Goal: Task Accomplishment & Management: Manage account settings

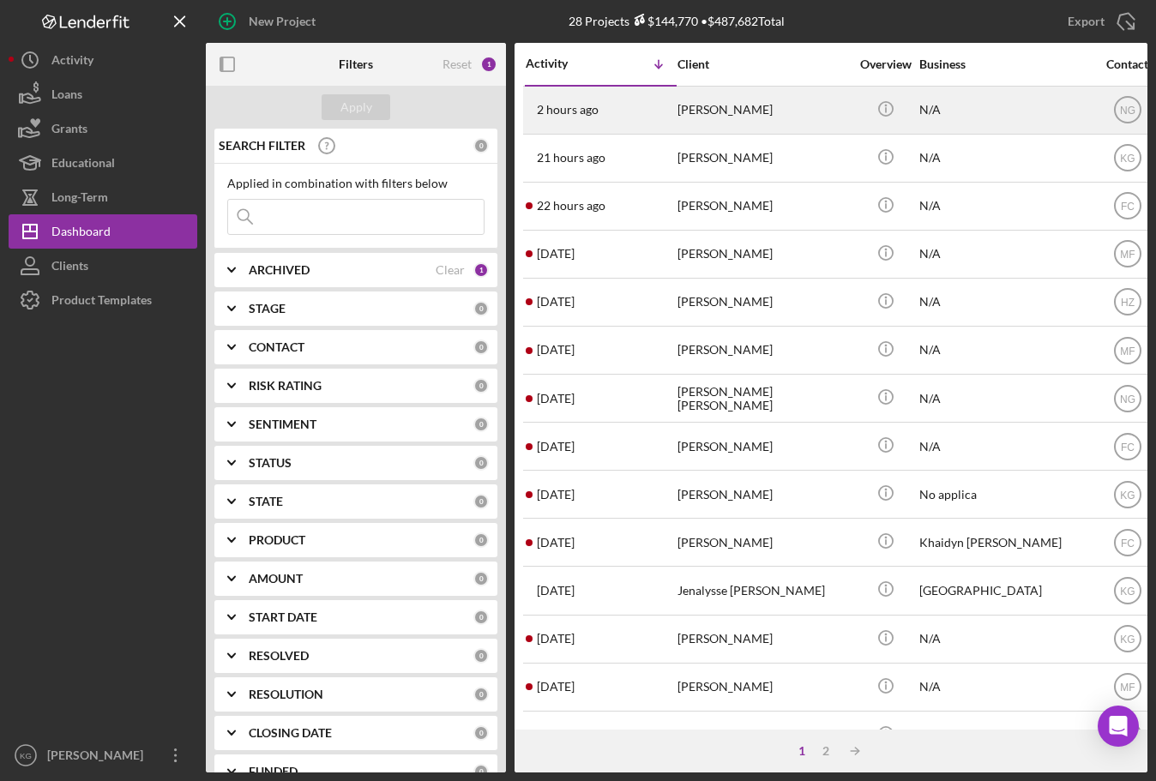
click at [701, 112] on div "[PERSON_NAME]" at bounding box center [763, 109] width 172 height 45
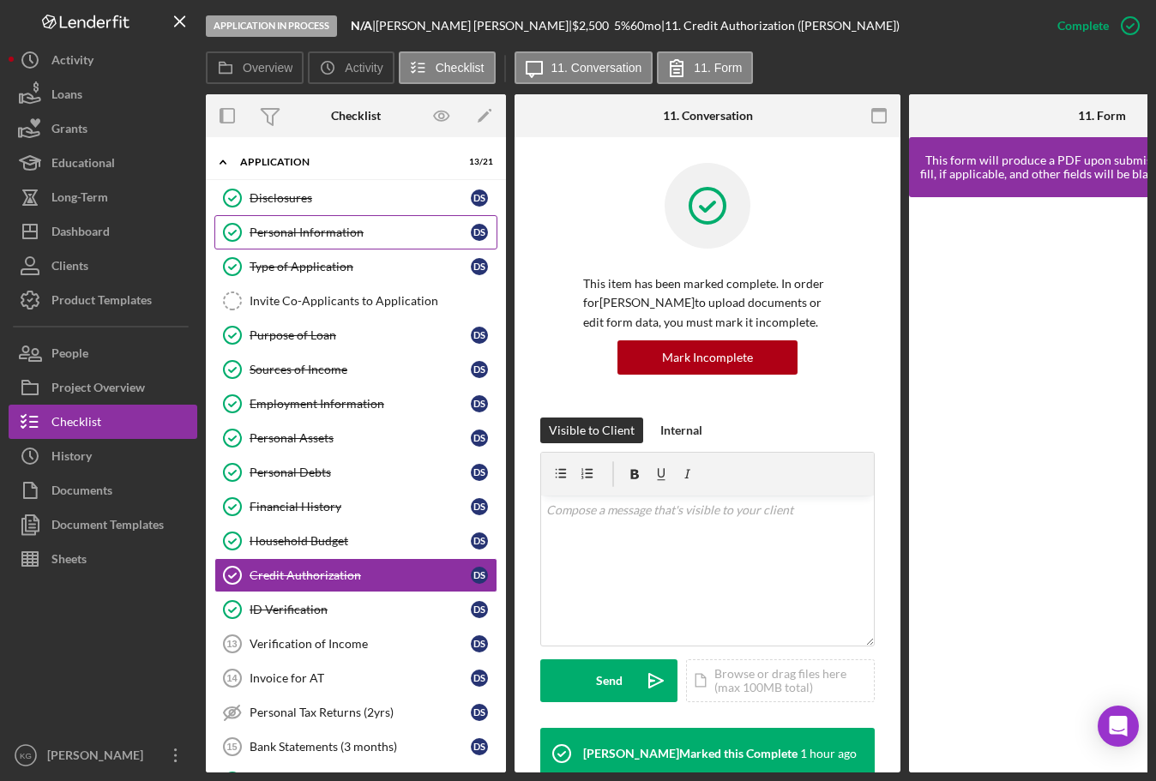
click at [287, 233] on div "Personal Information" at bounding box center [360, 233] width 221 height 14
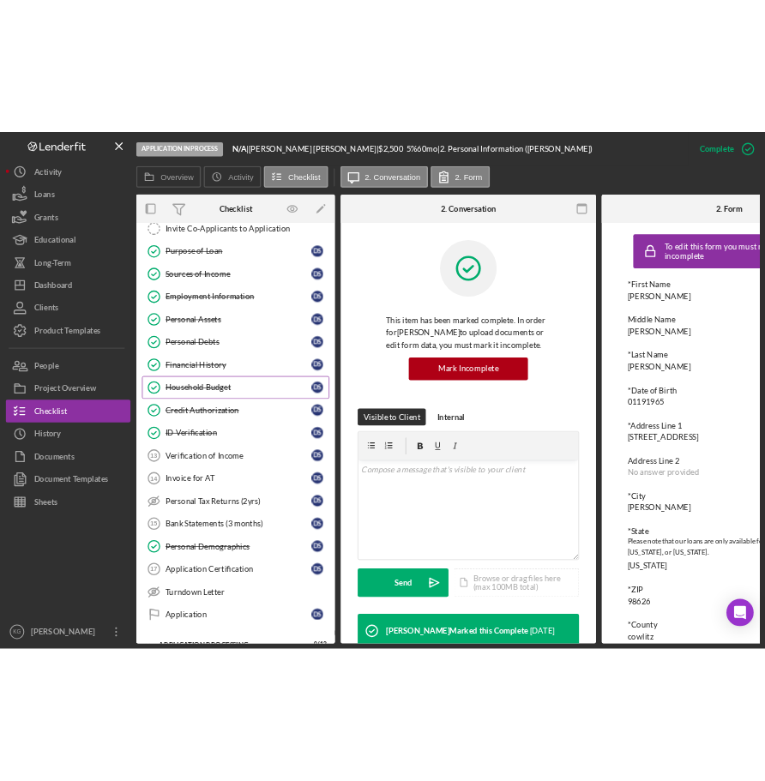
scroll to position [172, 0]
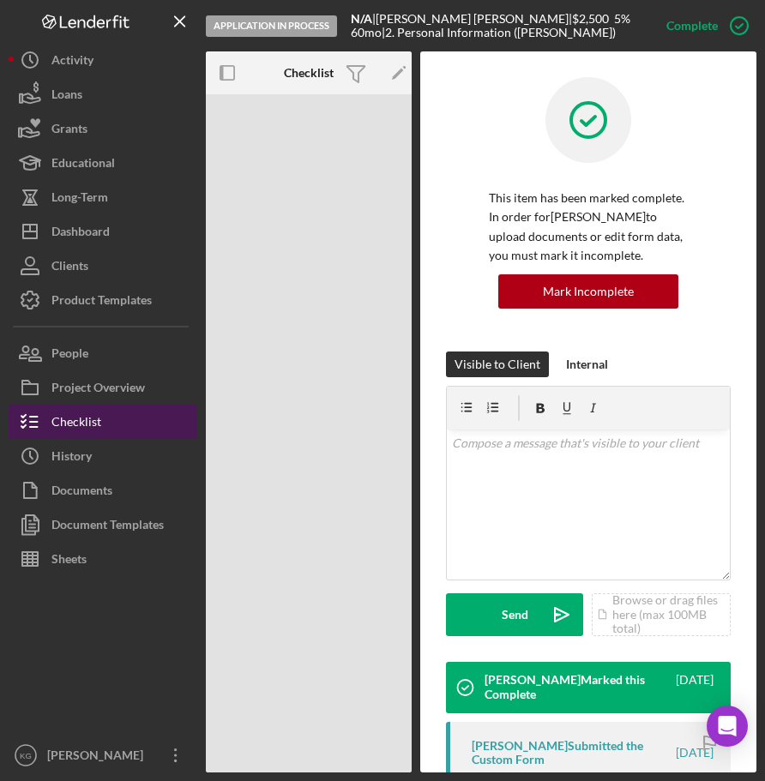
click at [88, 418] on div "Checklist" at bounding box center [76, 424] width 50 height 39
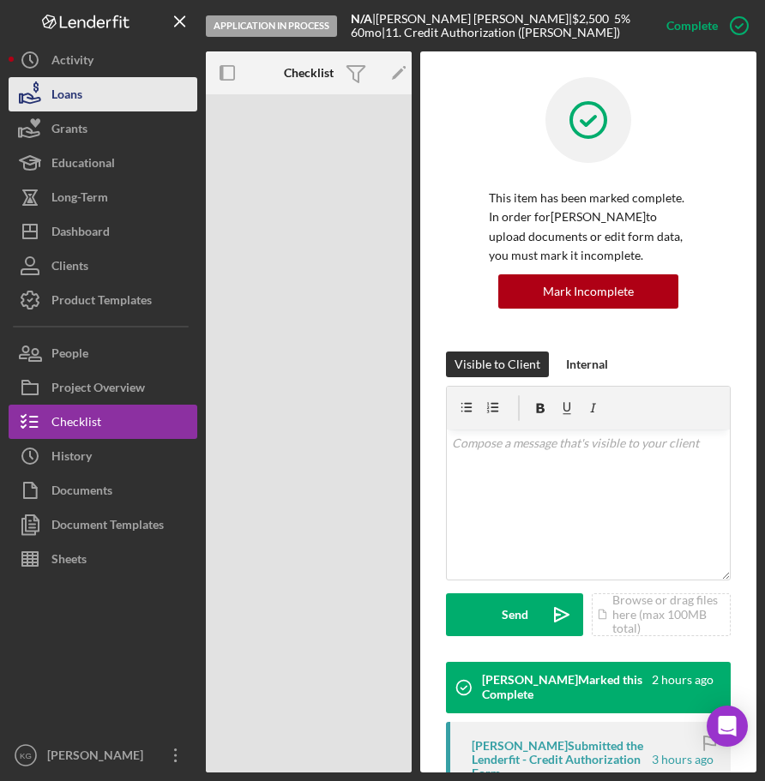
click at [77, 99] on div "Loans" at bounding box center [66, 96] width 31 height 39
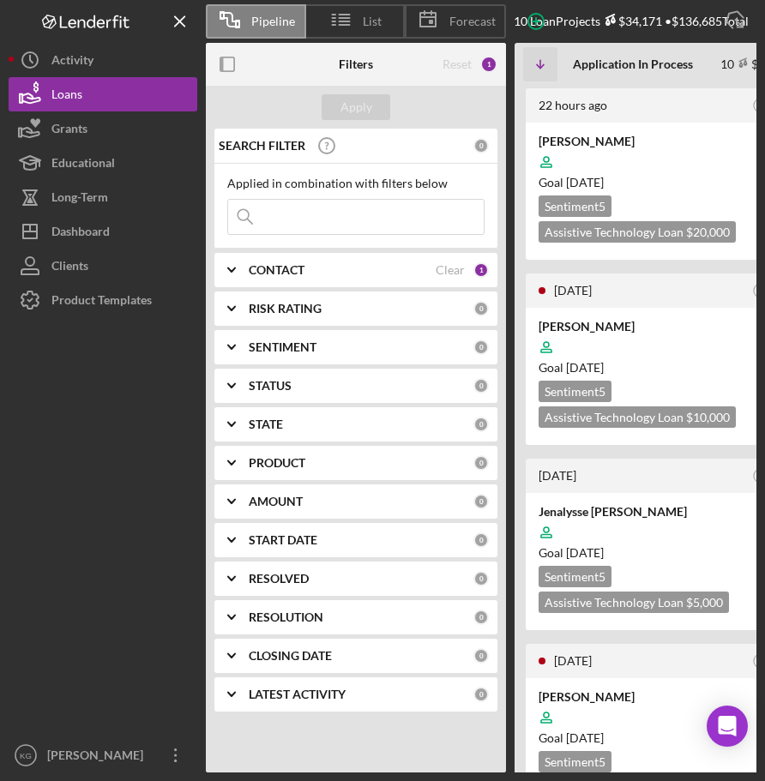
click at [346, 265] on div "CONTACT" at bounding box center [342, 270] width 187 height 14
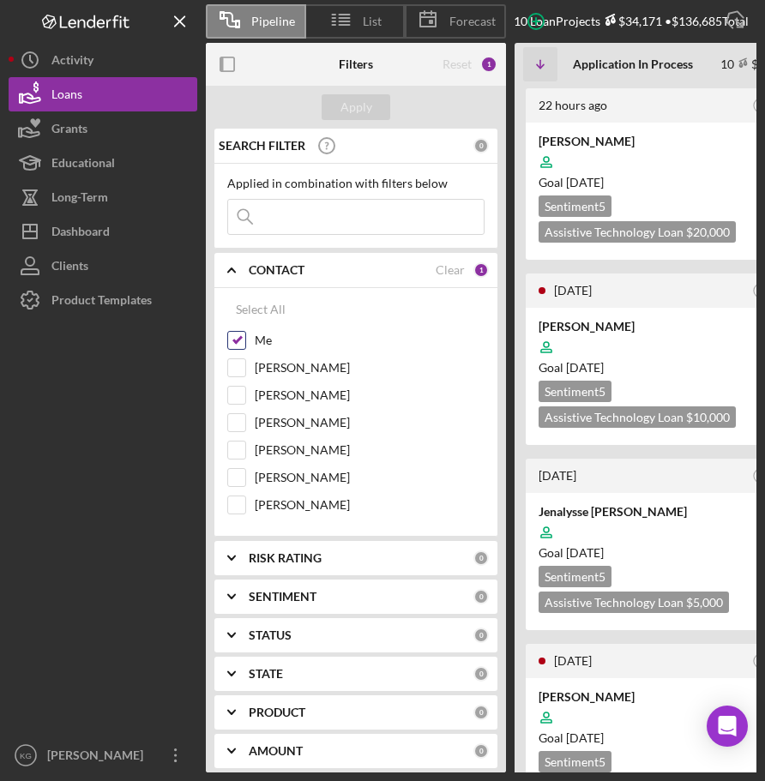
click at [240, 338] on input "Me" at bounding box center [236, 340] width 17 height 17
checkbox input "false"
click at [365, 106] on div "Apply" at bounding box center [356, 107] width 32 height 26
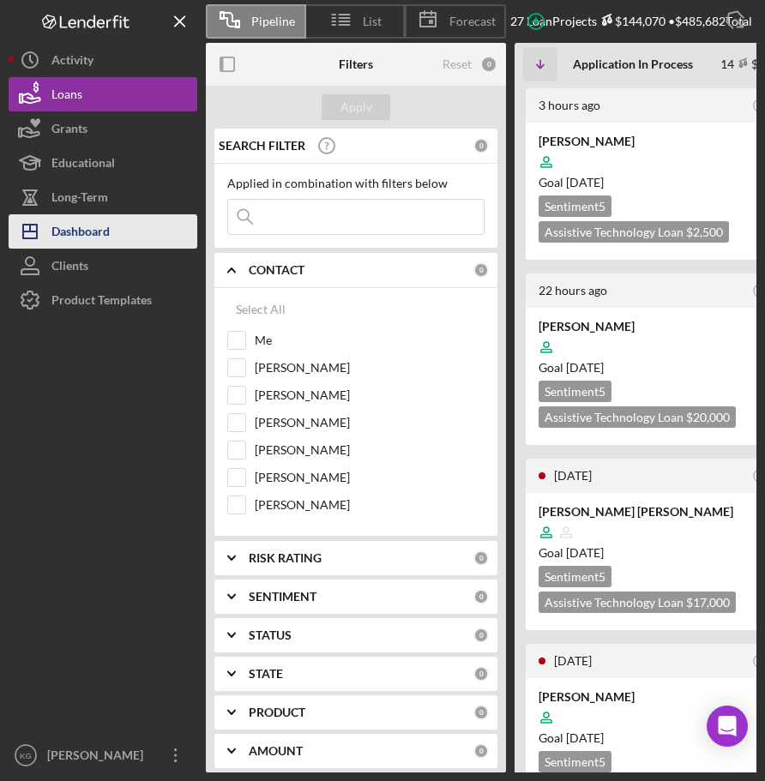
click at [88, 227] on div "Dashboard" at bounding box center [80, 233] width 58 height 39
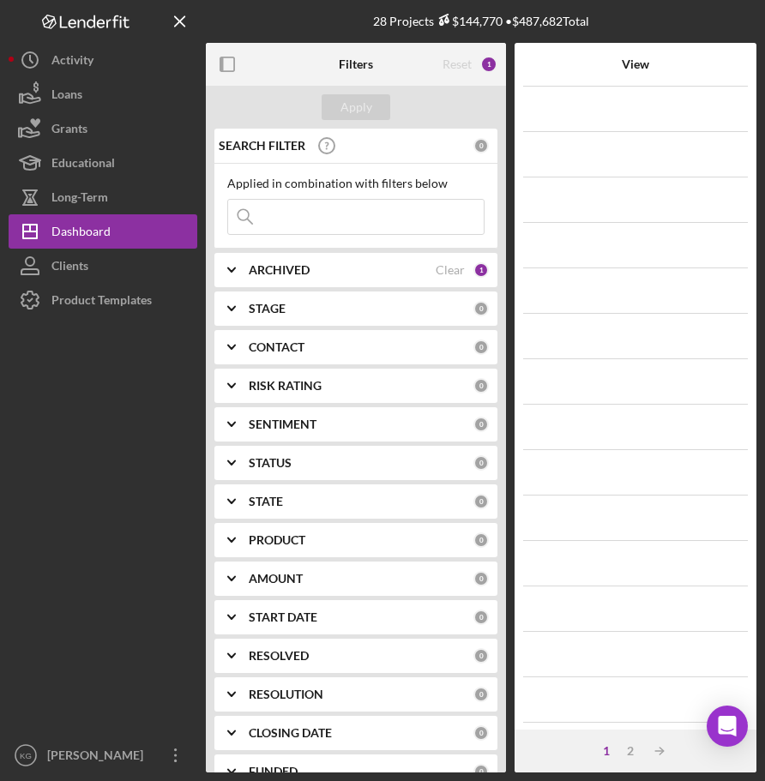
click at [145, 540] on div at bounding box center [103, 527] width 189 height 421
click at [108, 228] on div "Dashboard" at bounding box center [80, 233] width 59 height 39
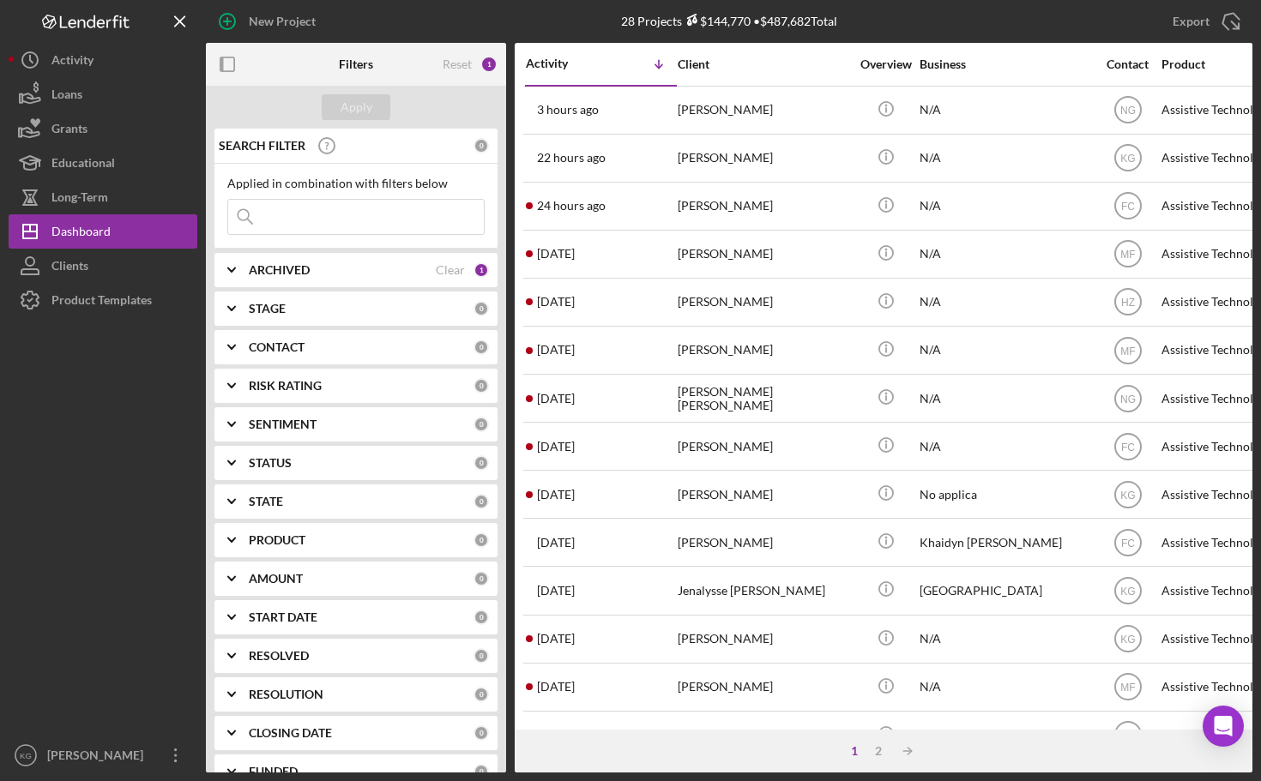
click at [338, 272] on div "ARCHIVED" at bounding box center [342, 270] width 187 height 14
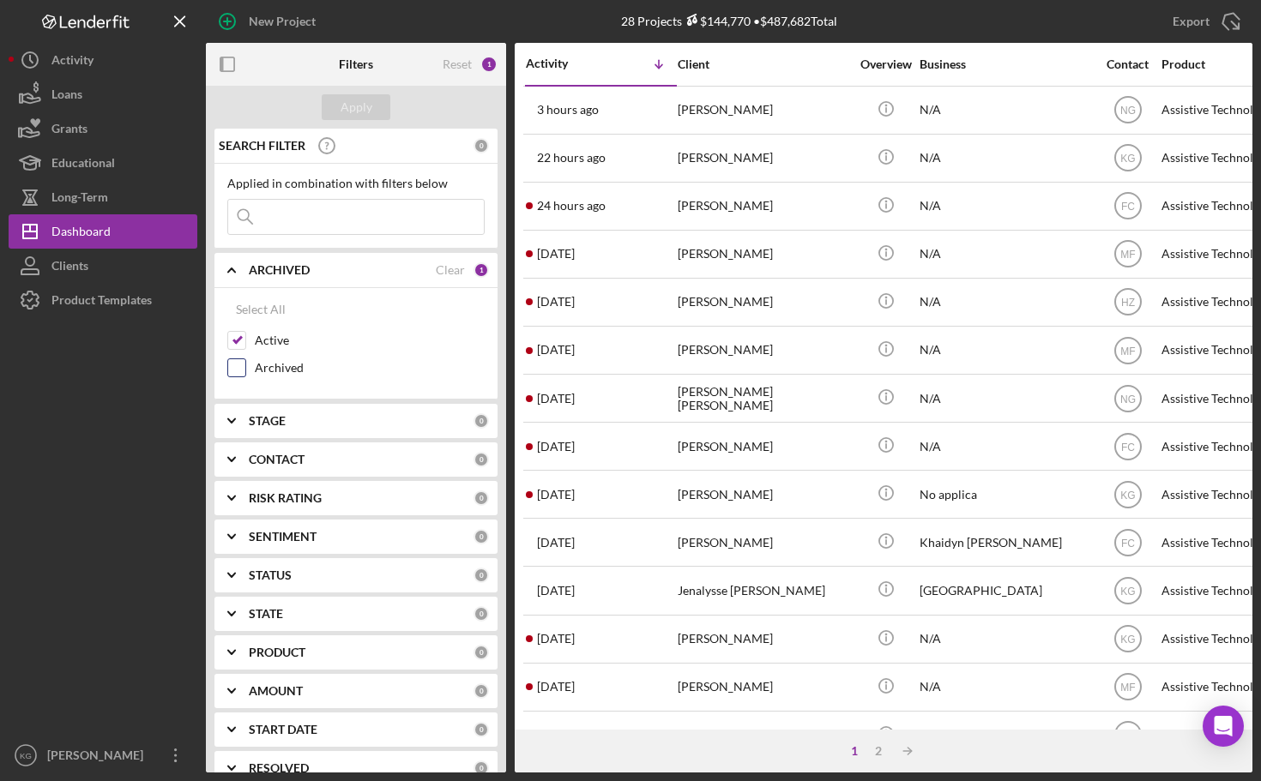
click at [240, 371] on input "Archived" at bounding box center [236, 367] width 17 height 17
checkbox input "true"
click at [239, 344] on input "Active" at bounding box center [236, 340] width 17 height 17
click at [343, 102] on div "Apply" at bounding box center [356, 107] width 32 height 26
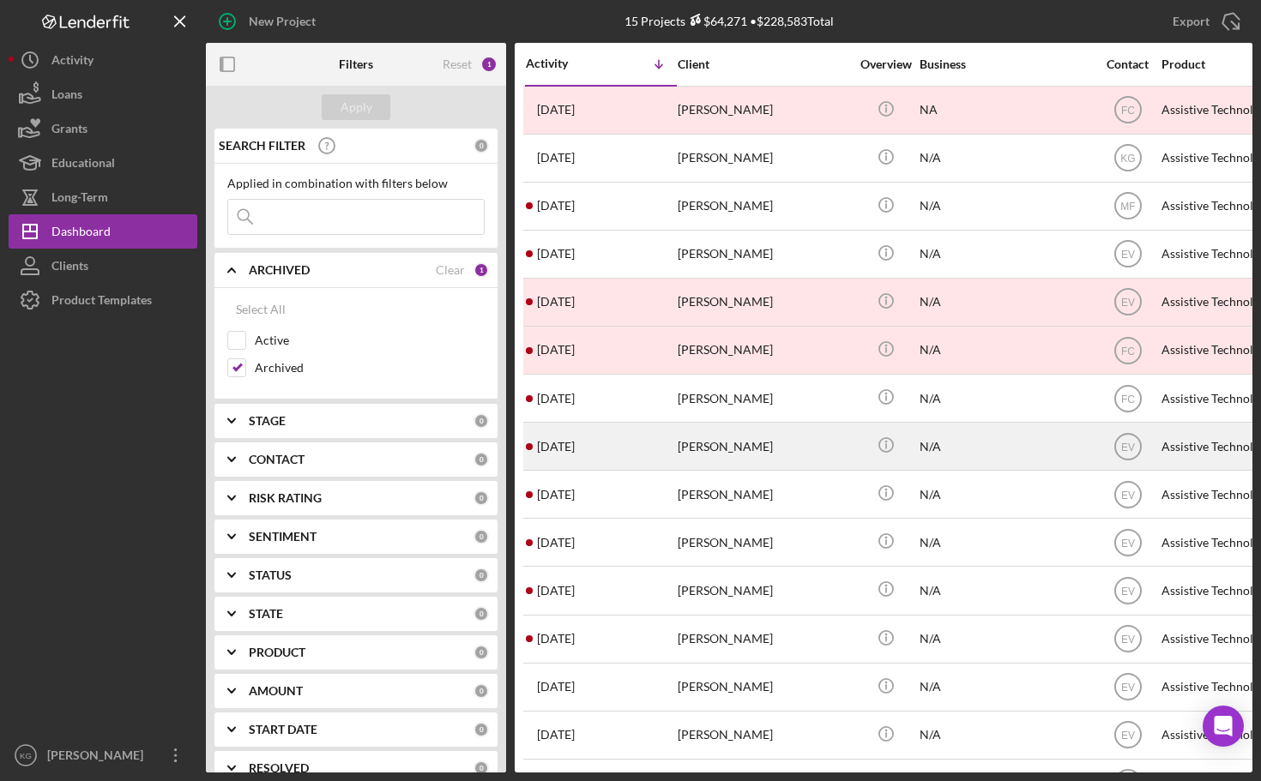
scroll to position [57, 0]
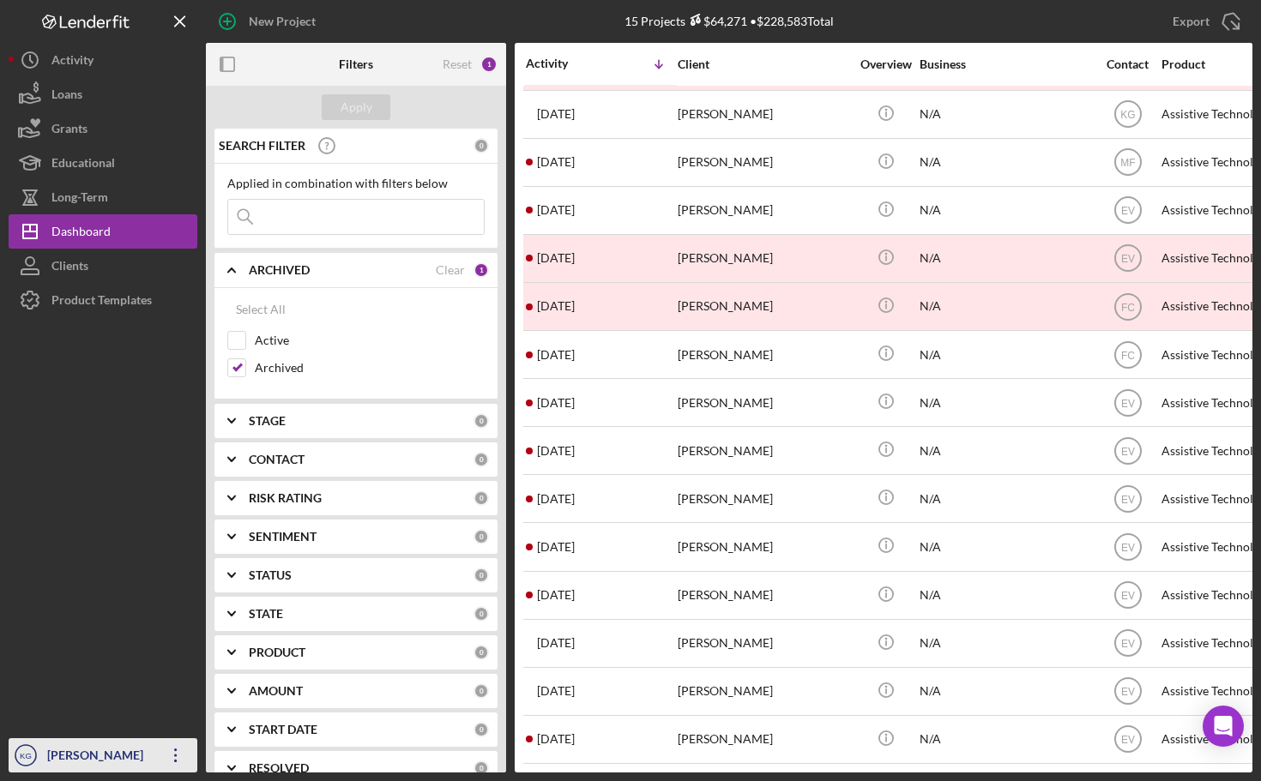
click at [173, 752] on icon "Icon/Overflow" at bounding box center [175, 755] width 43 height 43
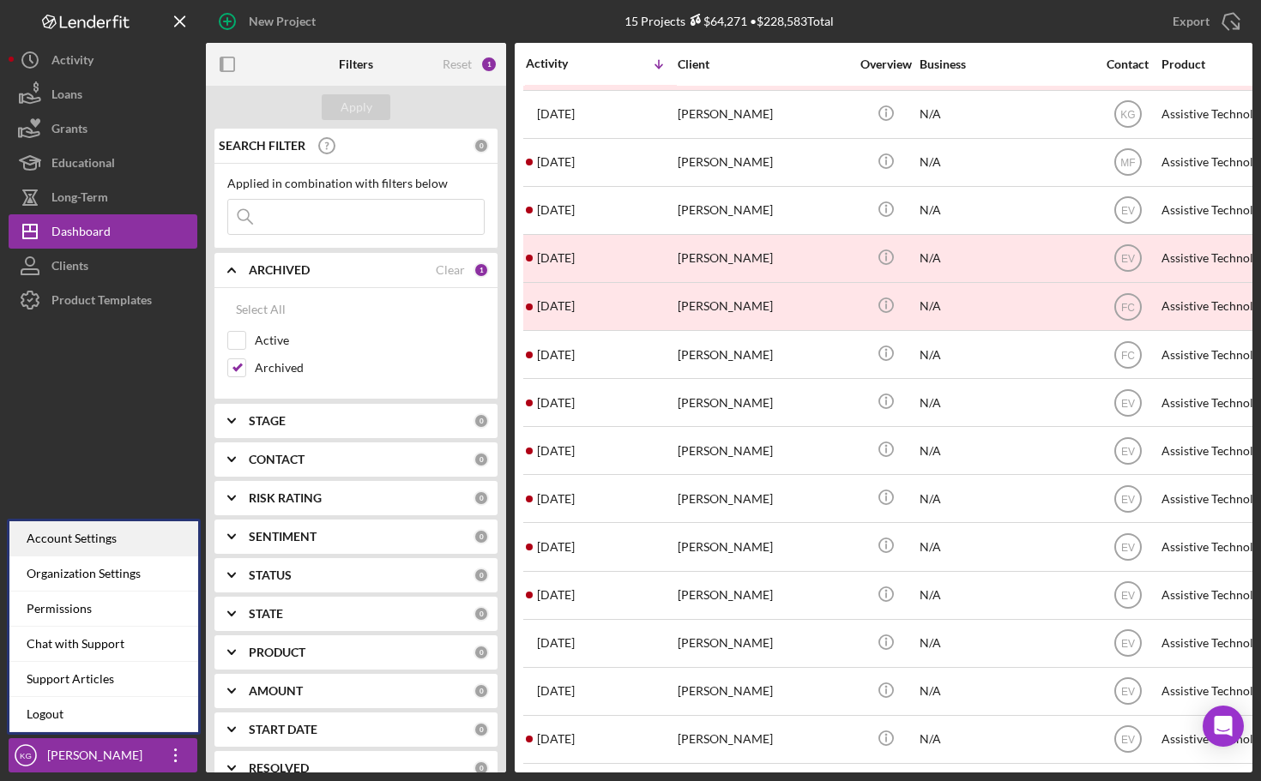
click at [135, 537] on div "Account Settings" at bounding box center [103, 538] width 189 height 35
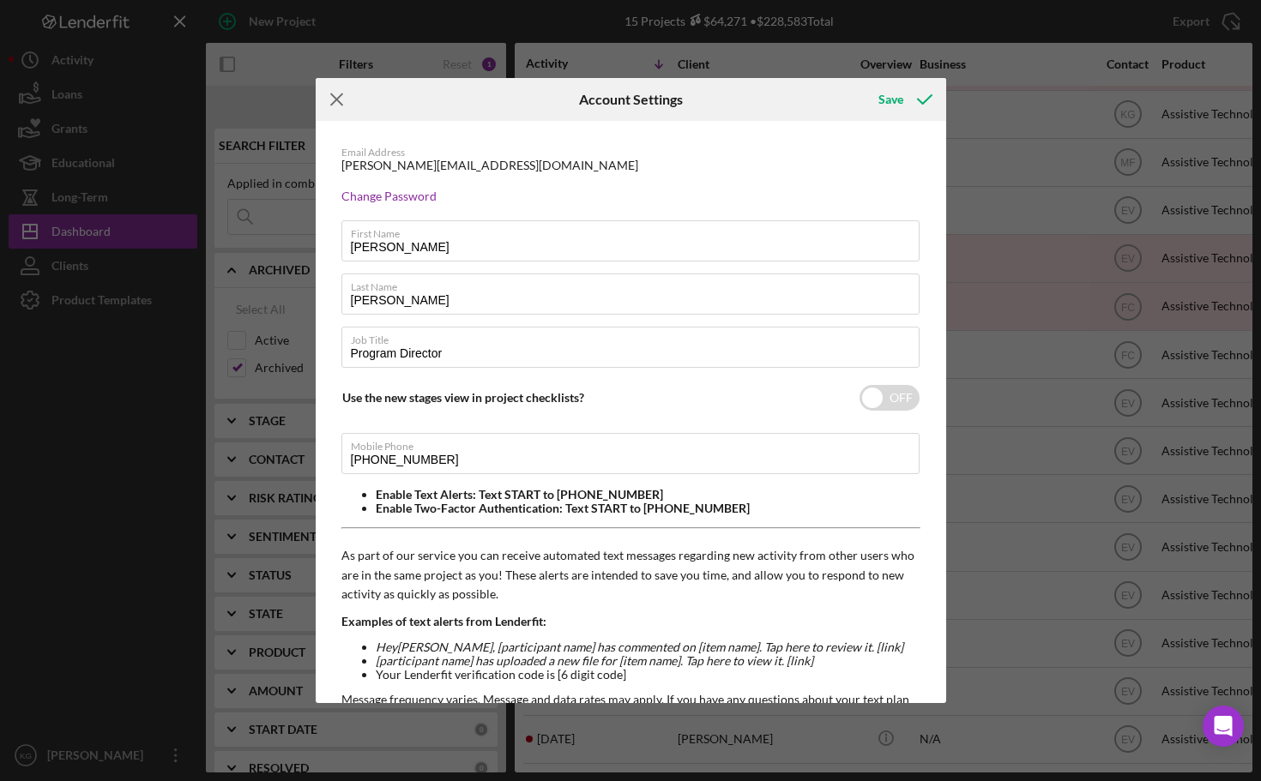
click at [342, 107] on icon "Icon/Menu Close" at bounding box center [337, 99] width 43 height 43
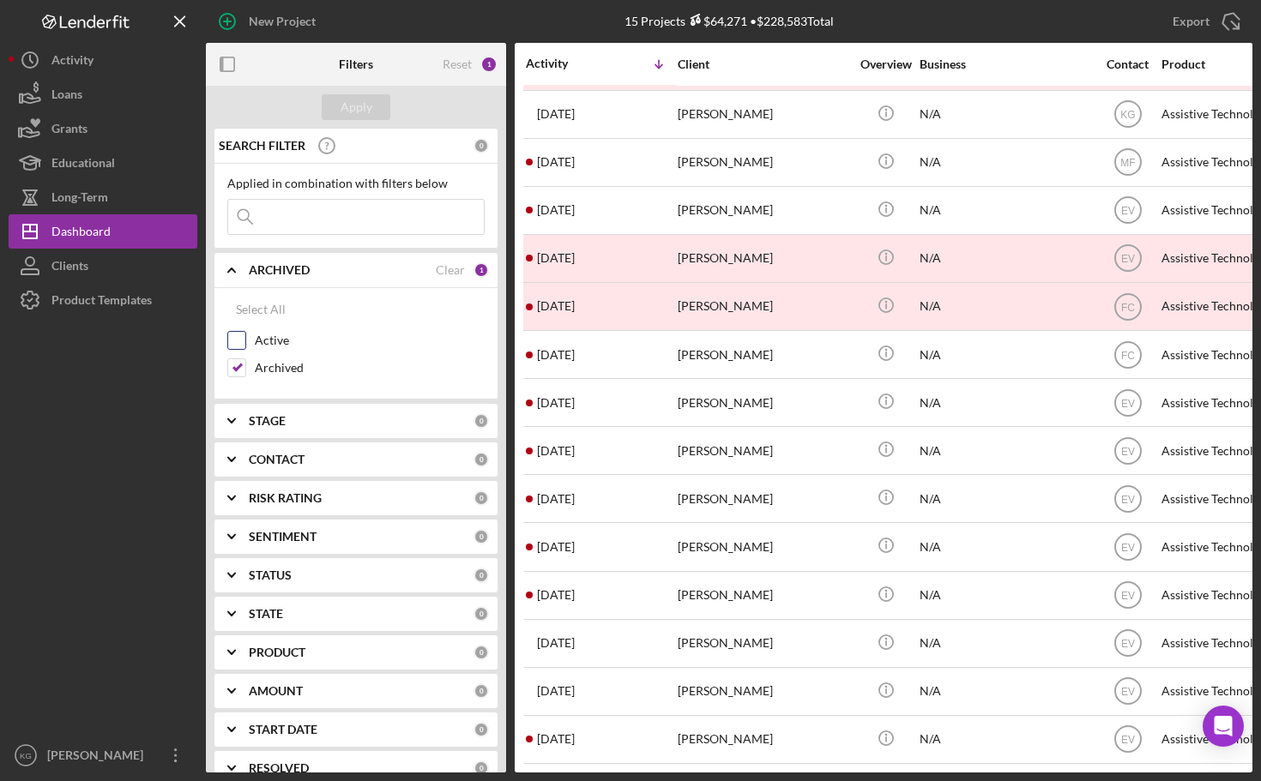
click at [238, 340] on input "Active" at bounding box center [236, 340] width 17 height 17
checkbox input "true"
click at [122, 497] on div at bounding box center [103, 527] width 189 height 421
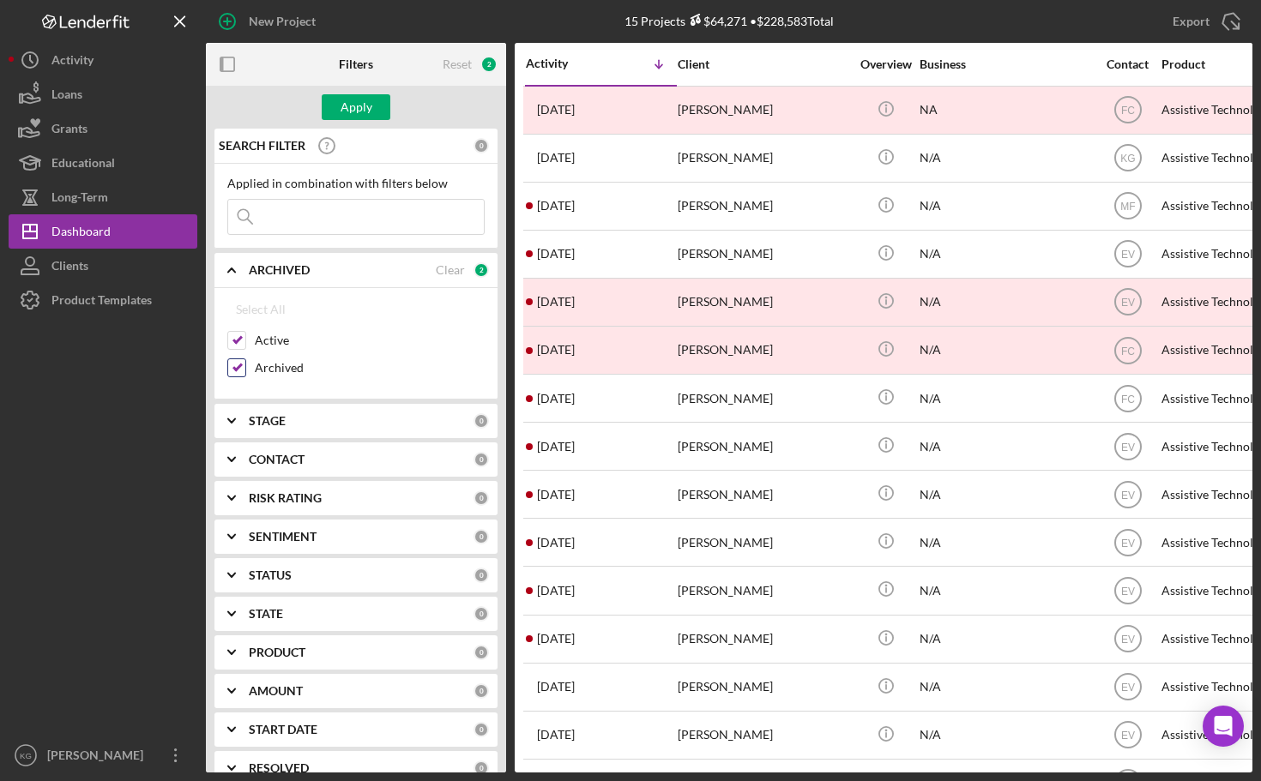
click at [240, 364] on input "Archived" at bounding box center [236, 367] width 17 height 17
checkbox input "false"
click at [112, 232] on button "Icon/Dashboard Dashboard" at bounding box center [103, 231] width 189 height 34
click at [78, 232] on div "Dashboard" at bounding box center [80, 233] width 59 height 39
click at [238, 342] on input "Active" at bounding box center [236, 340] width 17 height 17
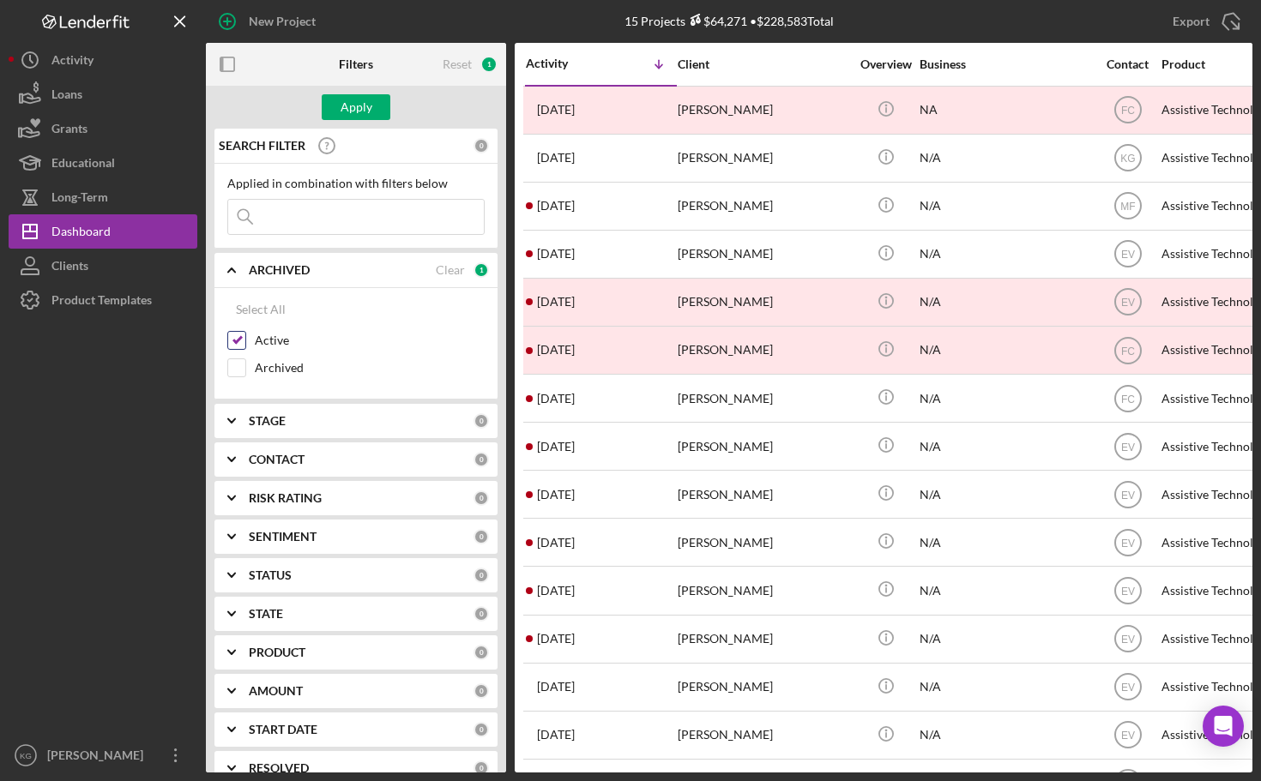
checkbox input "false"
click at [269, 418] on b "STAGE" at bounding box center [267, 421] width 37 height 14
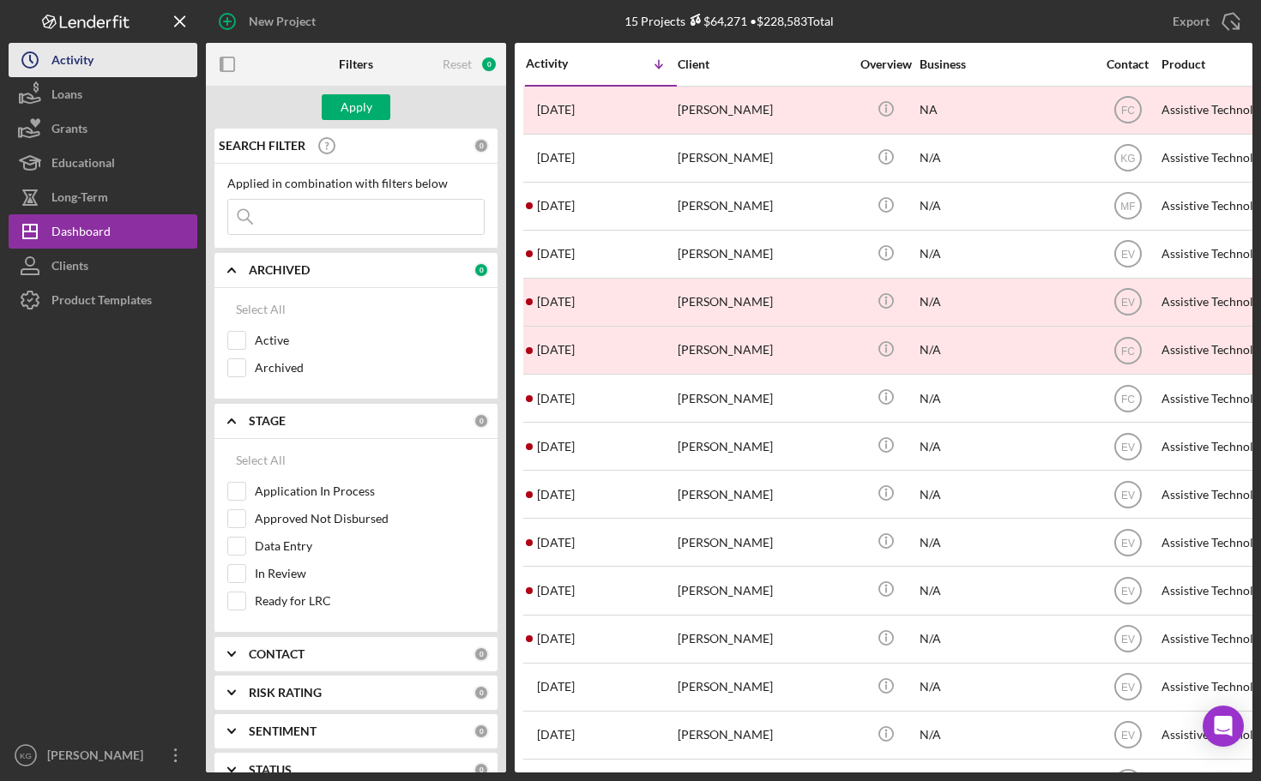
click at [62, 62] on div "Activity" at bounding box center [72, 62] width 42 height 39
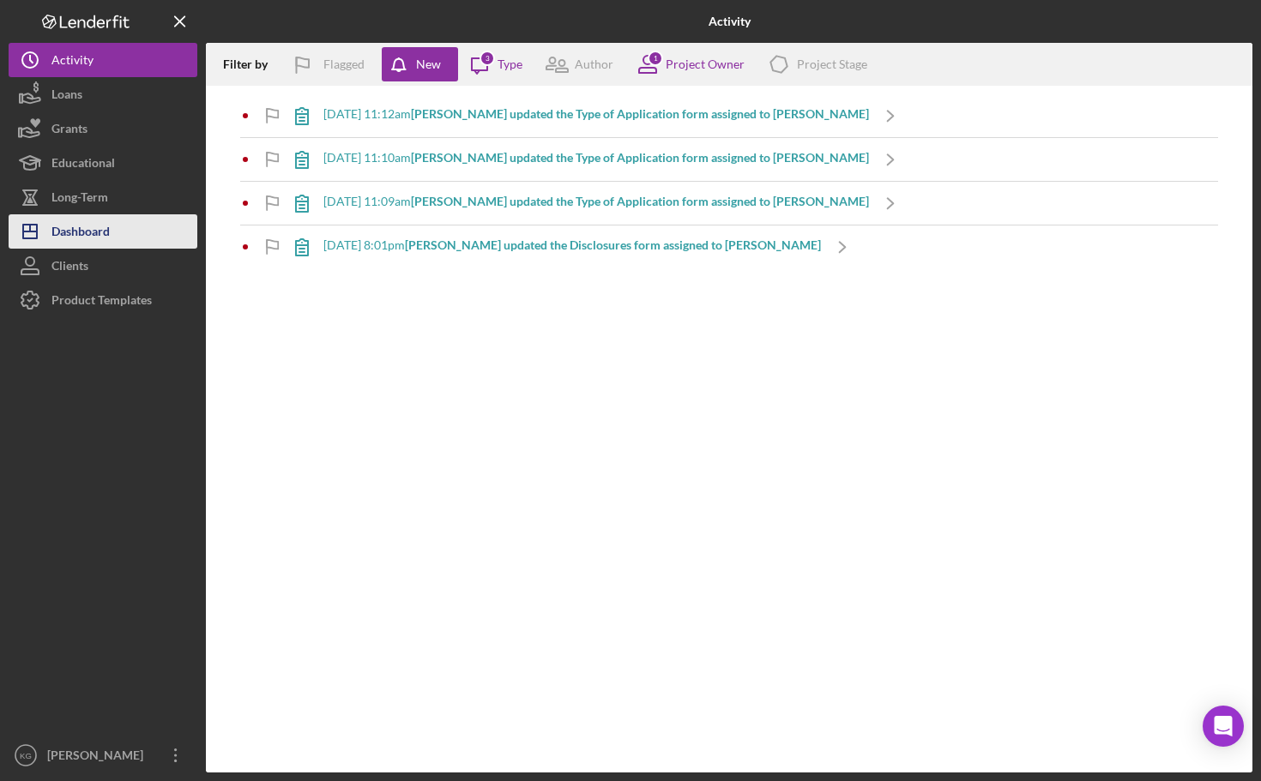
click at [82, 229] on div "Dashboard" at bounding box center [80, 233] width 58 height 39
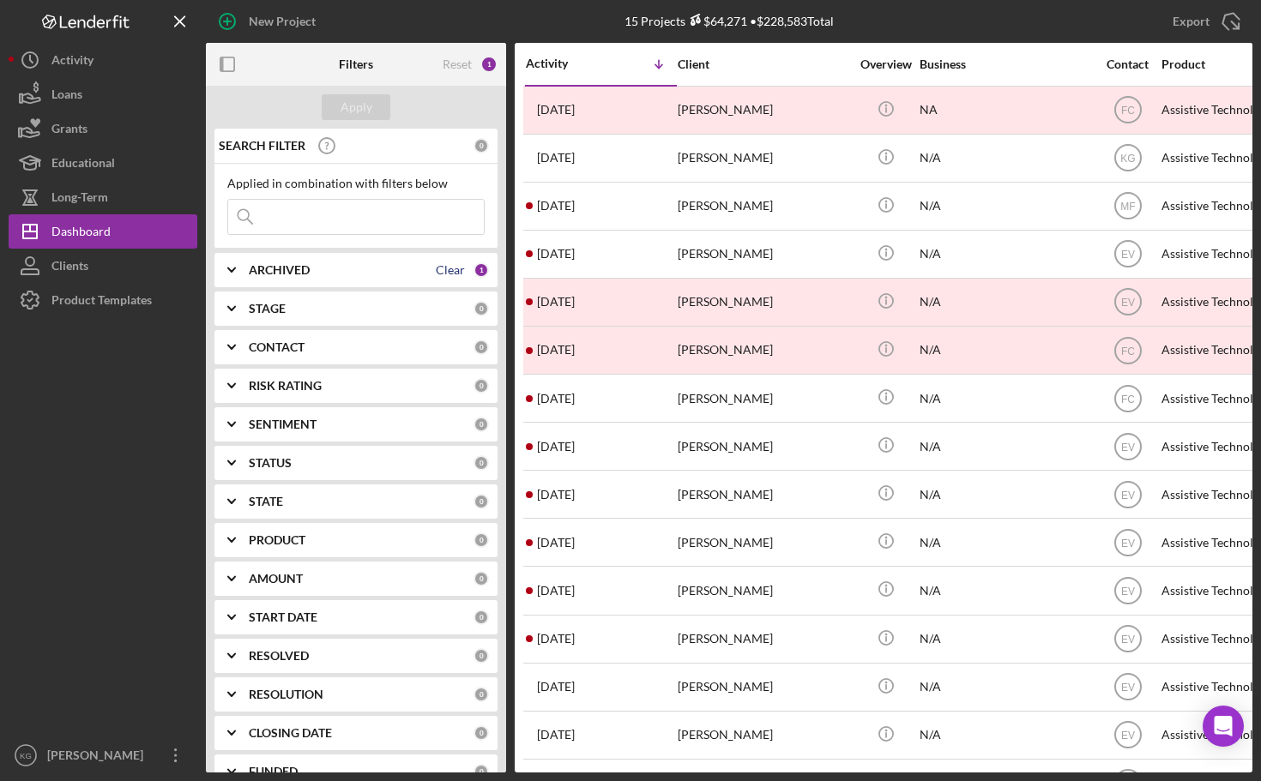
click at [447, 268] on div "Clear" at bounding box center [450, 270] width 29 height 14
click at [354, 106] on div "Apply" at bounding box center [356, 107] width 32 height 26
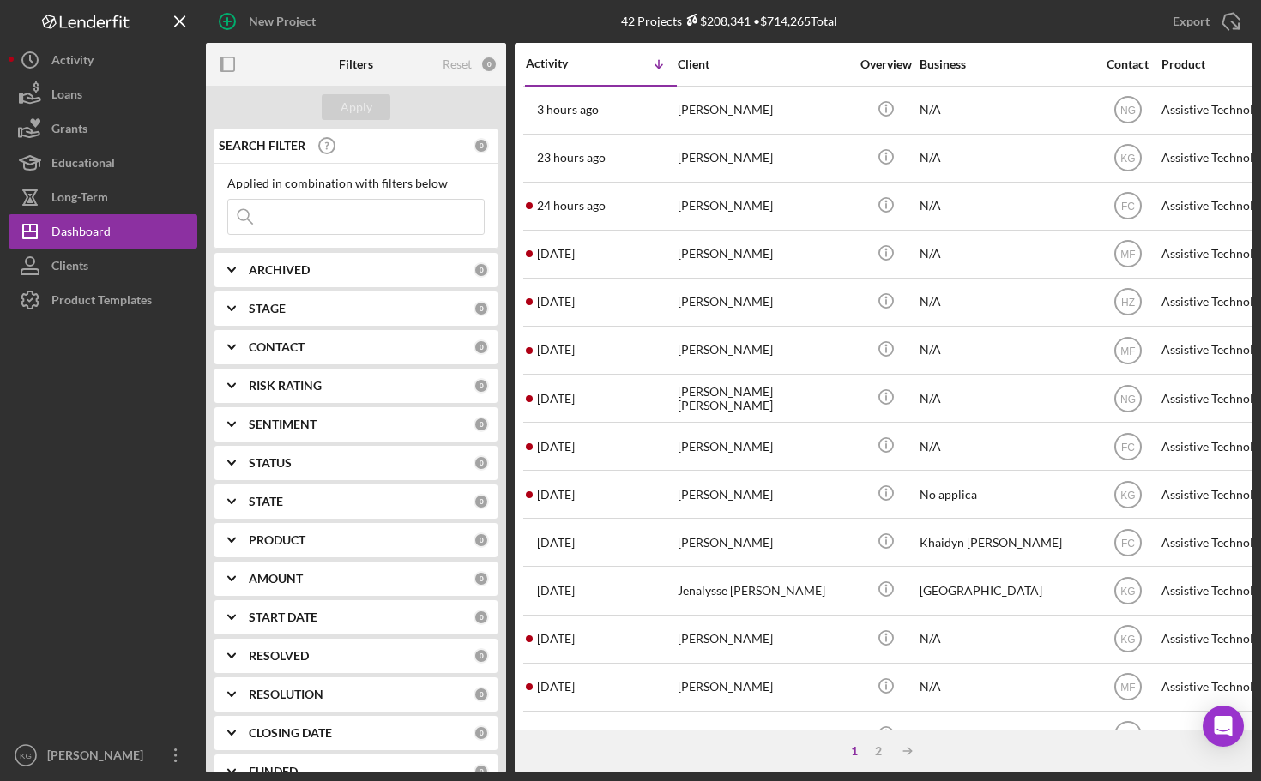
click at [121, 547] on div at bounding box center [103, 527] width 189 height 421
click at [112, 506] on div at bounding box center [103, 527] width 189 height 421
click at [81, 235] on div "Dashboard" at bounding box center [80, 233] width 59 height 39
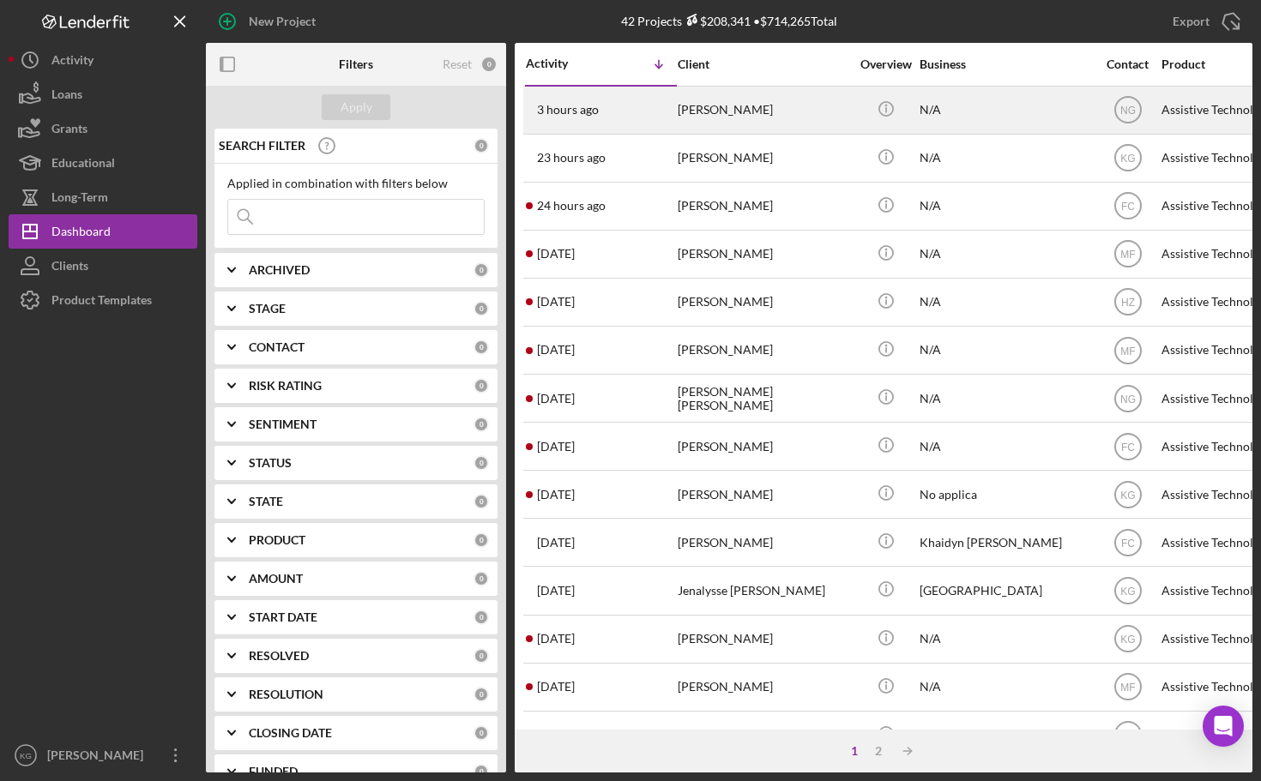
click at [651, 117] on div "3 hours ago [PERSON_NAME]" at bounding box center [601, 109] width 150 height 45
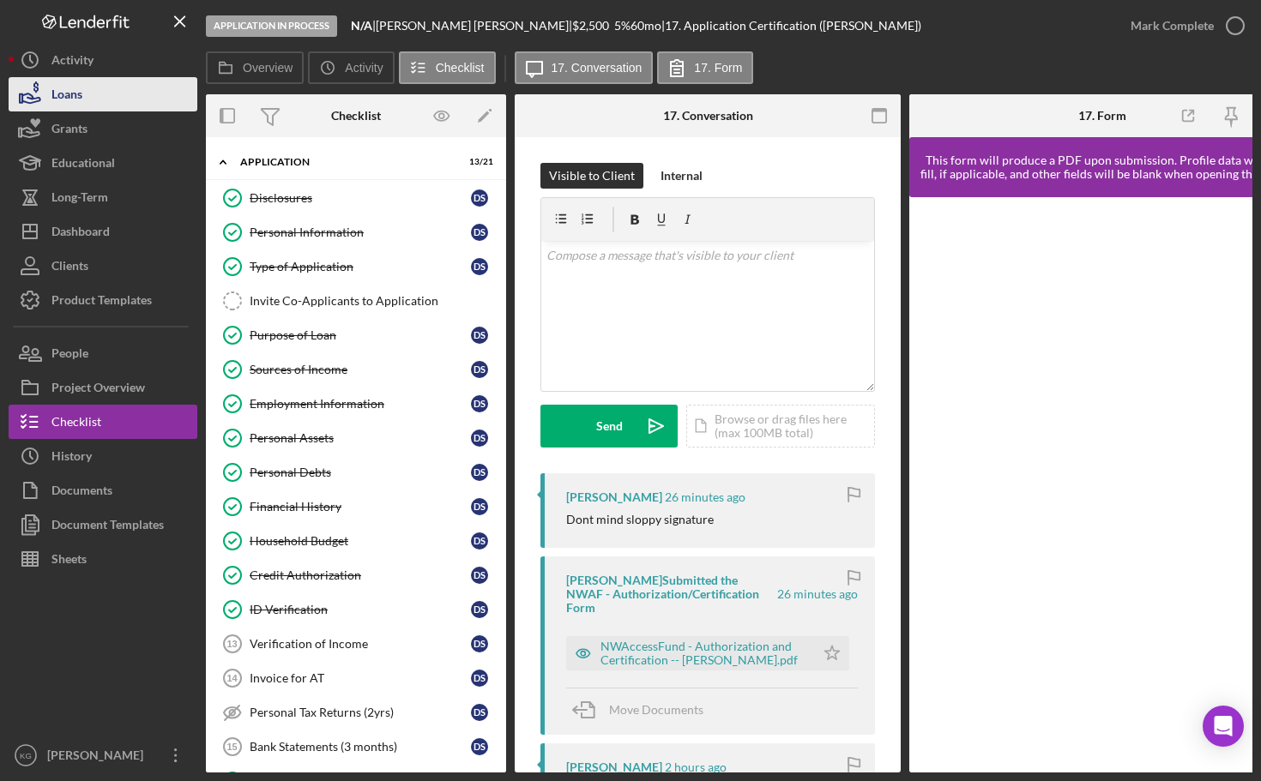
click at [75, 94] on div "Loans" at bounding box center [66, 96] width 31 height 39
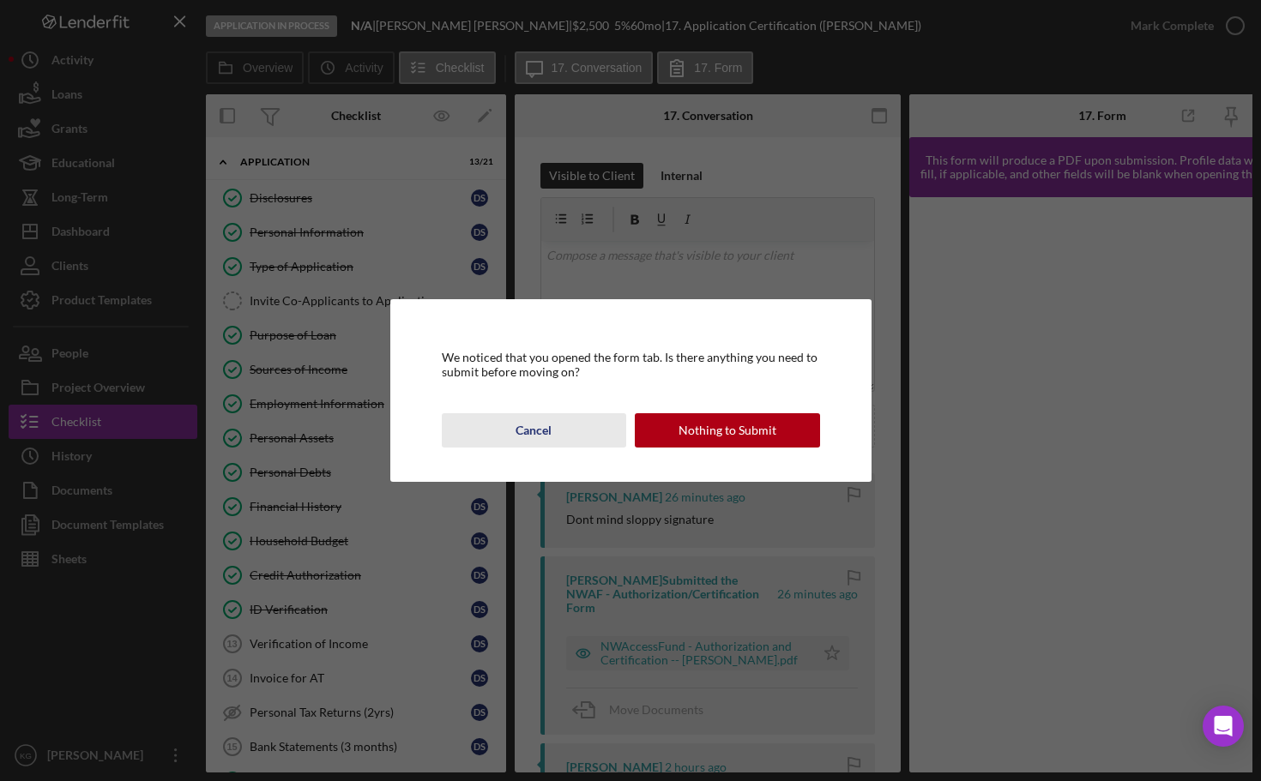
click at [523, 430] on div "Cancel" at bounding box center [533, 430] width 36 height 34
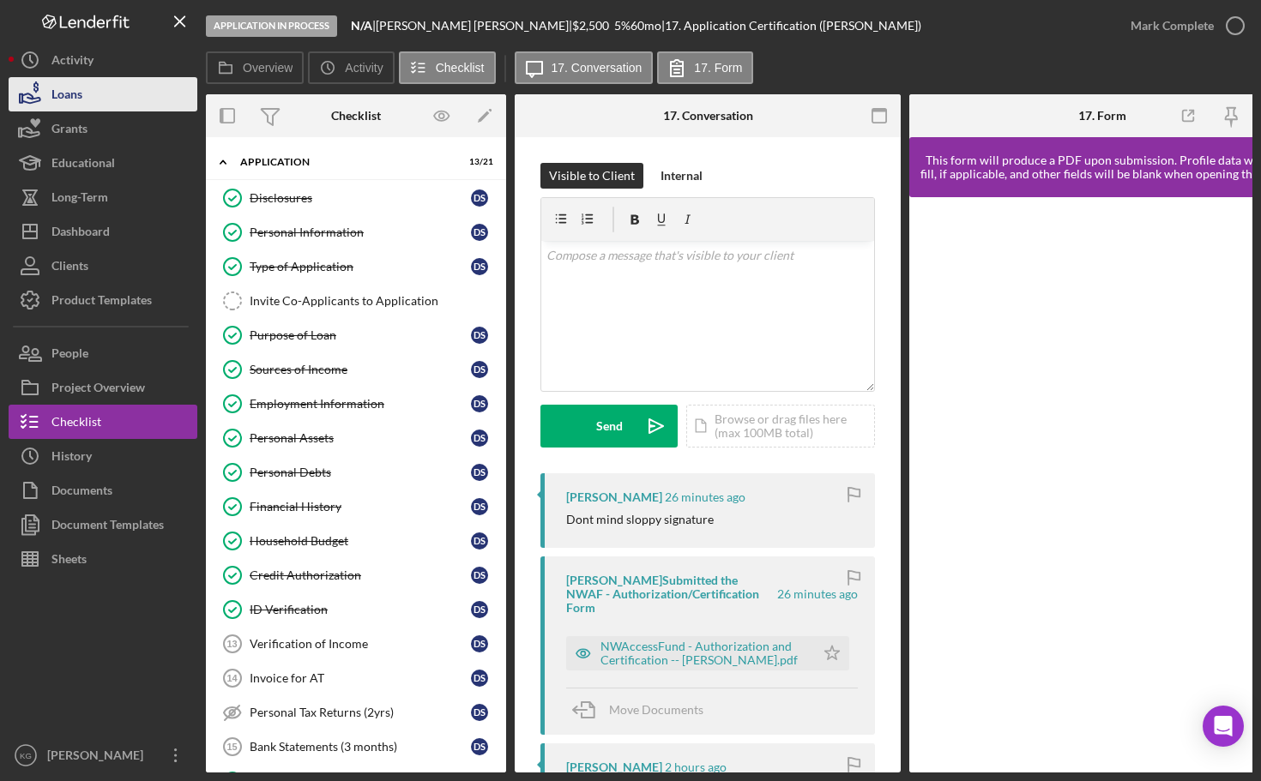
click at [56, 92] on div "Loans" at bounding box center [66, 96] width 31 height 39
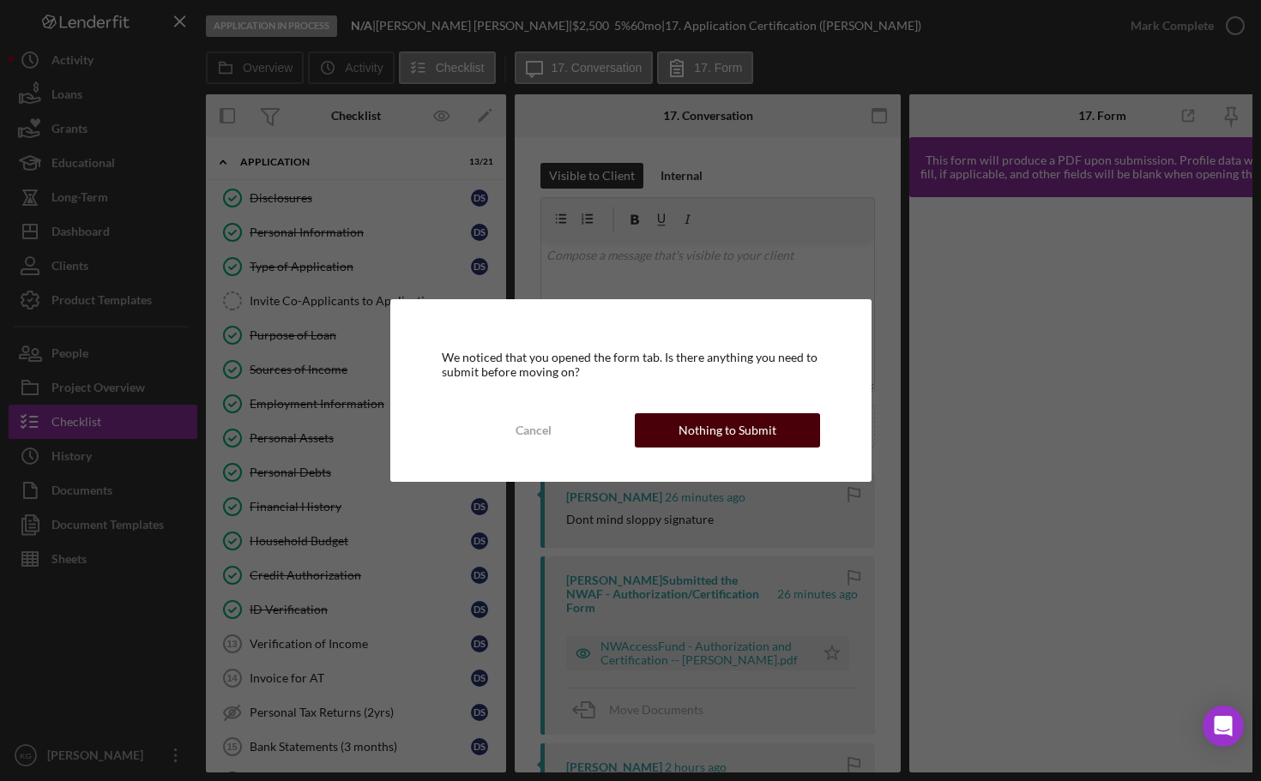
click at [668, 435] on button "Nothing to Submit" at bounding box center [727, 430] width 185 height 34
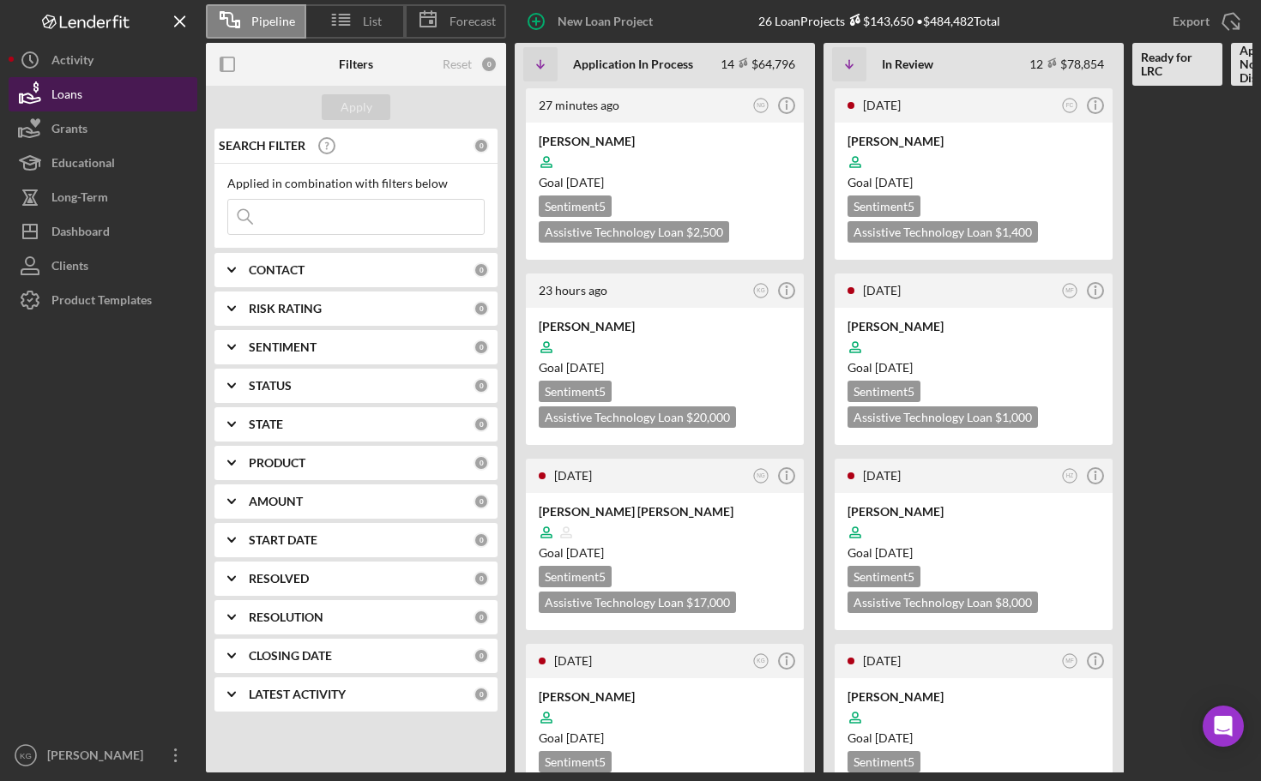
click at [89, 90] on button "Loans" at bounding box center [103, 94] width 189 height 34
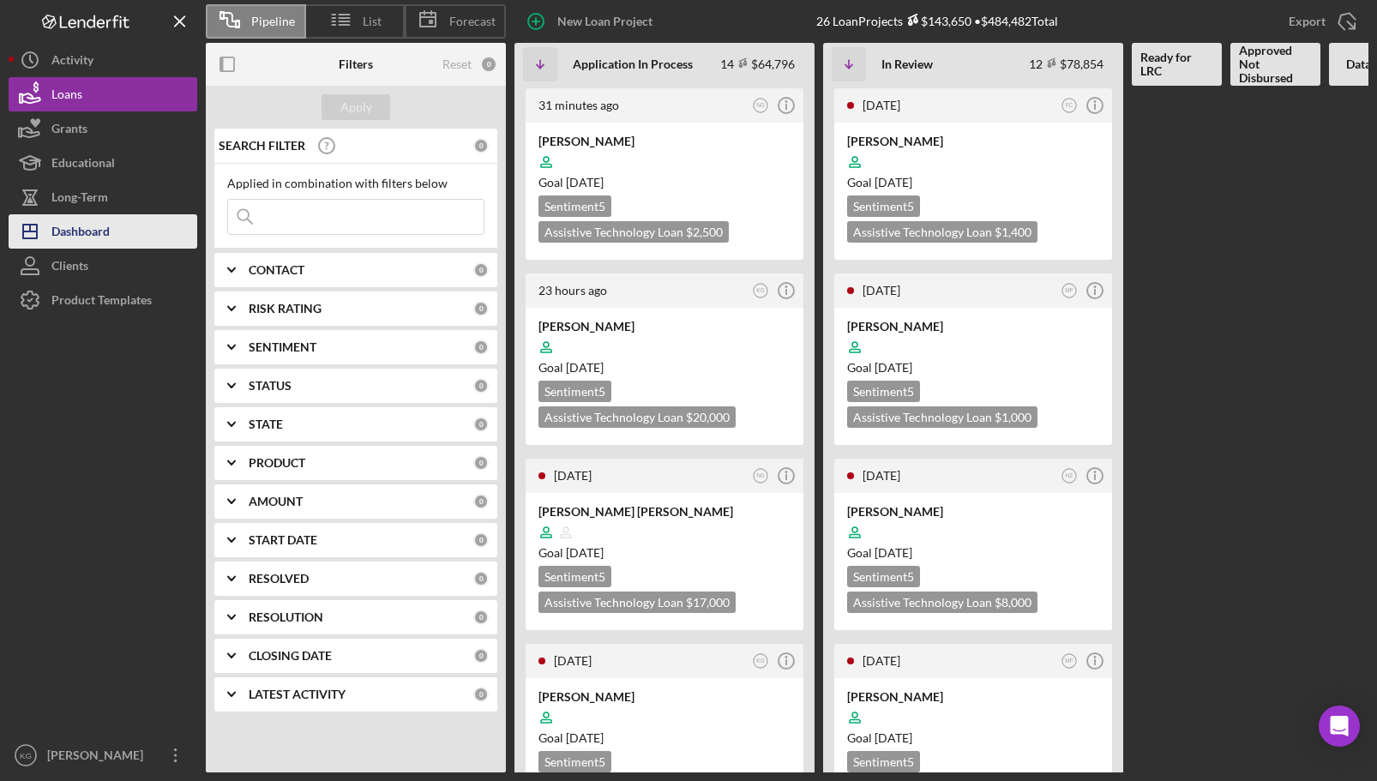
click at [71, 232] on div "Dashboard" at bounding box center [80, 233] width 58 height 39
